Goal: Task Accomplishment & Management: Manage account settings

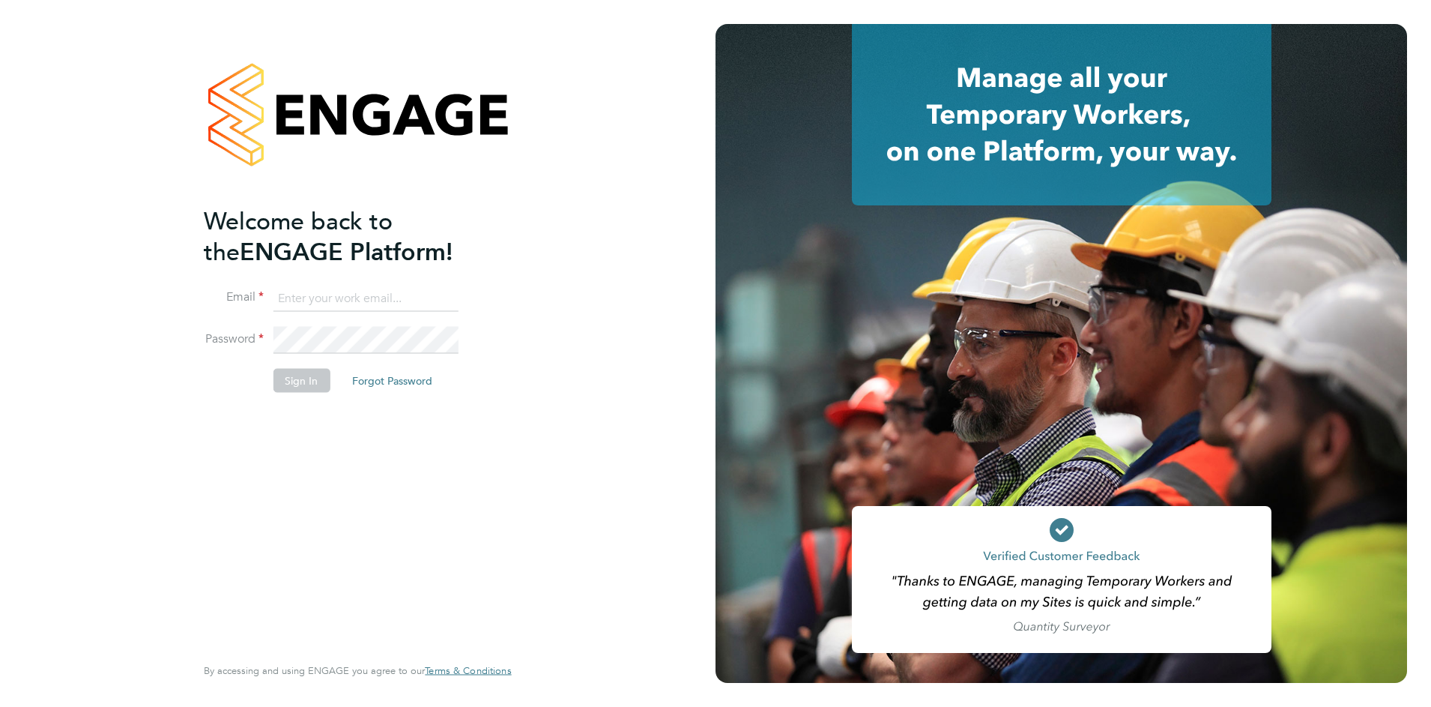
type input "[PERSON_NAME][EMAIL_ADDRESS][PERSON_NAME][DOMAIN_NAME]"
click at [390, 0] on html "Welcome back to the ENGAGE Platform! Email [EMAIL_ADDRESS][DOMAIN_NAME] Passwor…" at bounding box center [715, 409] width 1431 height 819
click at [60, 78] on div "Welcome back to the ENGAGE Platform! Email [EMAIL_ADDRESS][DOMAIN_NAME] Passwor…" at bounding box center [358, 353] width 716 height 707
